Goal: Information Seeking & Learning: Understand process/instructions

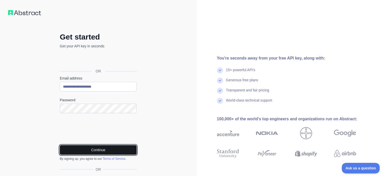
click at [79, 148] on button "Continue" at bounding box center [98, 150] width 77 height 10
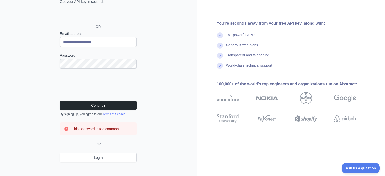
scroll to position [50, 0]
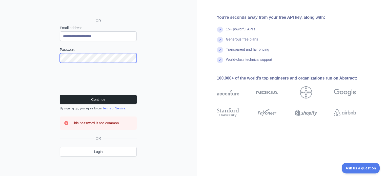
click at [55, 55] on div "**********" at bounding box center [98, 73] width 97 height 183
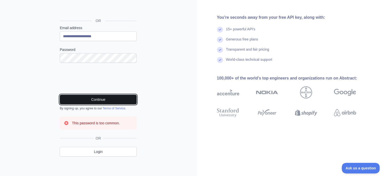
click at [98, 100] on button "Continue" at bounding box center [98, 100] width 77 height 10
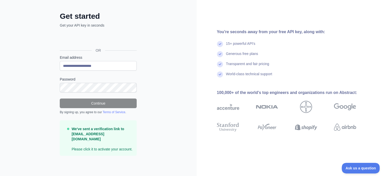
scroll to position [15, 0]
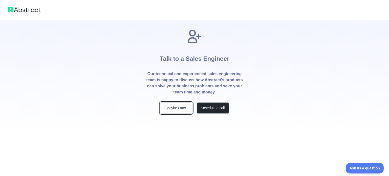
drag, startPoint x: 176, startPoint y: 106, endPoint x: 177, endPoint y: 111, distance: 5.3
click at [176, 106] on button "Maybe Later" at bounding box center [176, 107] width 32 height 11
click at [172, 104] on button "Maybe Later" at bounding box center [176, 107] width 32 height 11
click at [183, 107] on button "Maybe Later" at bounding box center [176, 107] width 32 height 11
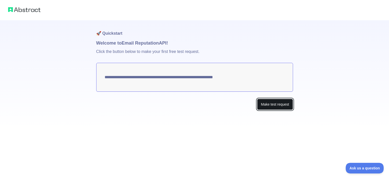
click at [272, 107] on button "Make test request" at bounding box center [275, 104] width 36 height 11
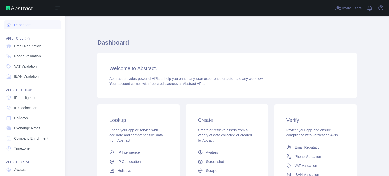
click at [11, 23] on link "Dashboard" at bounding box center [32, 24] width 57 height 9
click at [33, 47] on span "Email Reputation" at bounding box center [27, 46] width 27 height 5
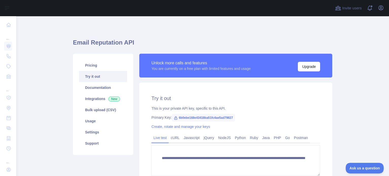
click at [83, 58] on div "Pricing Try it out Documentation Integrations New Bulk upload (CSV) Usage Setti…" at bounding box center [103, 104] width 60 height 101
click at [85, 63] on link "Pricing" at bounding box center [103, 65] width 48 height 11
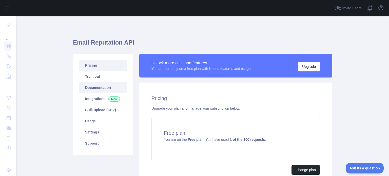
click at [104, 84] on link "Documentation" at bounding box center [103, 87] width 48 height 11
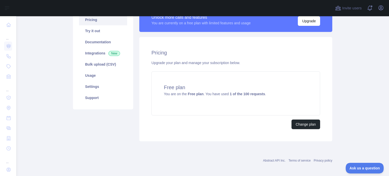
scroll to position [48, 0]
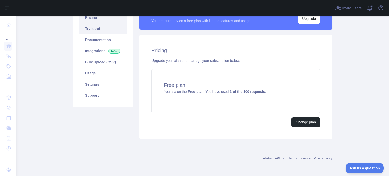
click at [94, 30] on link "Try it out" at bounding box center [103, 28] width 48 height 11
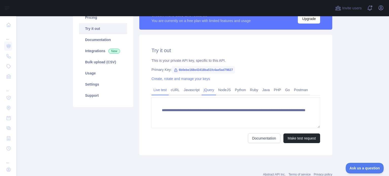
click at [203, 89] on link "jQuery" at bounding box center [209, 90] width 14 height 8
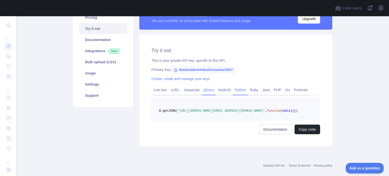
click at [238, 87] on link "Python" at bounding box center [240, 90] width 15 height 8
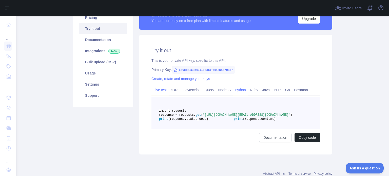
click at [159, 88] on link "Live test" at bounding box center [159, 90] width 17 height 8
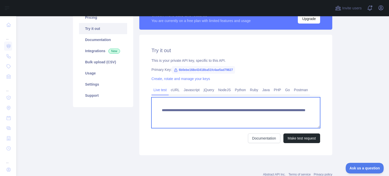
click at [173, 110] on textarea "**********" at bounding box center [235, 112] width 169 height 31
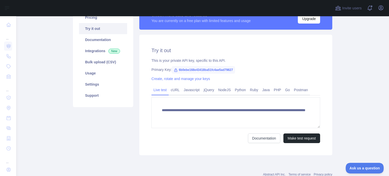
click at [197, 69] on span "6b0ebe168e43418ba51fc4ae5ad79827" at bounding box center [203, 70] width 63 height 8
click at [198, 69] on span "6b0ebe168e43418ba51fc4ae5ad79827" at bounding box center [203, 70] width 63 height 8
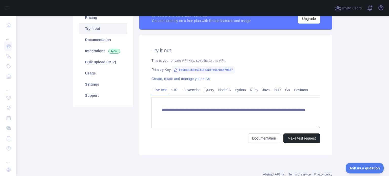
drag, startPoint x: 248, startPoint y: 68, endPoint x: 238, endPoint y: 72, distance: 11.1
click at [247, 69] on div "Primary Key: 6b0ebe168e43418ba51fc4ae5ad79827" at bounding box center [235, 69] width 169 height 5
click at [222, 69] on span "6b0ebe168e43418ba51fc4ae5ad79827" at bounding box center [203, 70] width 63 height 8
copy span "6b0ebe168e43418ba51fc4ae5ad79827"
